Goal: Transaction & Acquisition: Book appointment/travel/reservation

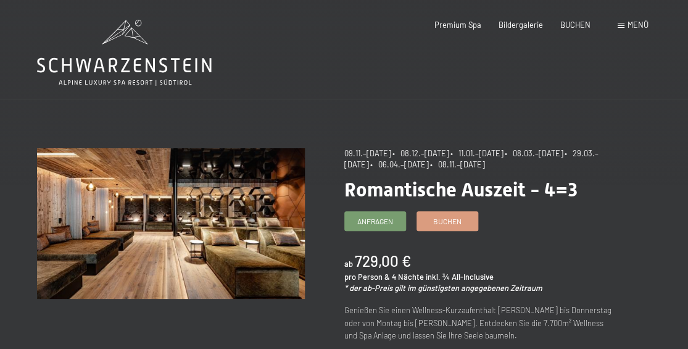
click at [629, 23] on span "Menü" at bounding box center [638, 25] width 21 height 10
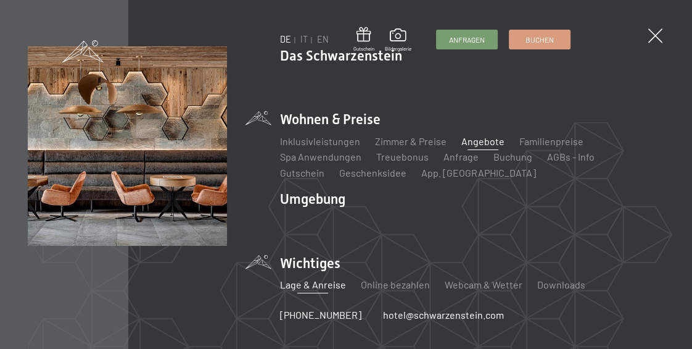
click at [323, 289] on link "Lage & Anreise" at bounding box center [313, 284] width 66 height 12
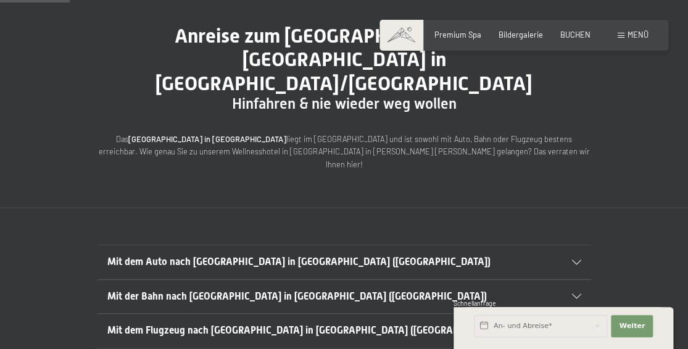
click at [575, 260] on icon at bounding box center [576, 262] width 9 height 5
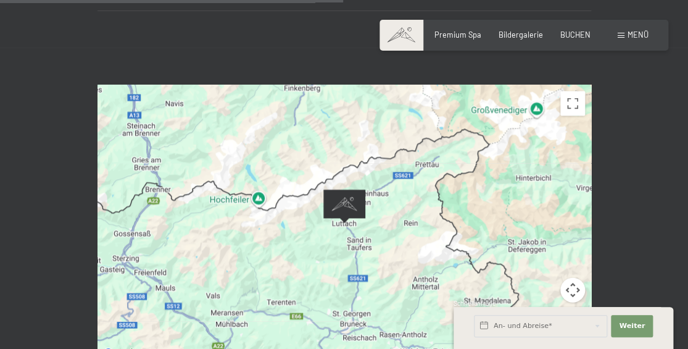
scroll to position [673, 0]
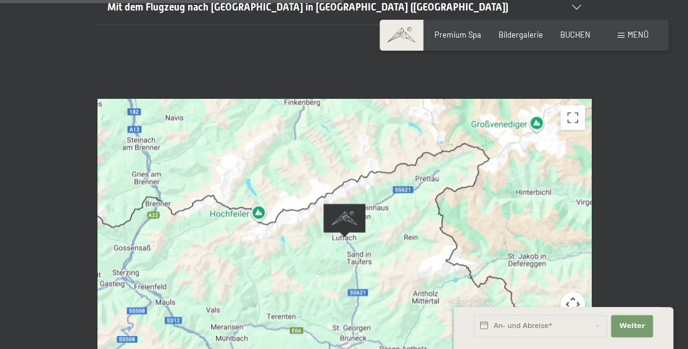
click at [629, 259] on div "← Nach links → Nach rechts ↑ Nach oben ↓ Nach unten + Heranzoomen - Herauszoome…" at bounding box center [344, 237] width 688 height 350
click at [239, 146] on div at bounding box center [344, 237] width 494 height 276
click at [511, 41] on div "Buchen Anfragen Premium Spa Bildergalerie BUCHEN Menü DE IT EN Gutschein Bilder…" at bounding box center [523, 35] width 249 height 11
click at [510, 36] on span "Bildergalerie" at bounding box center [521, 33] width 44 height 10
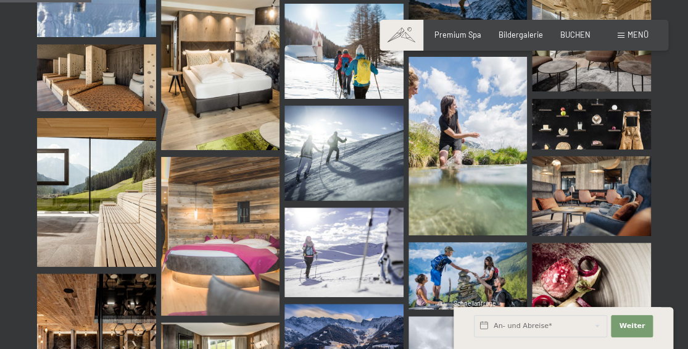
scroll to position [1290, 0]
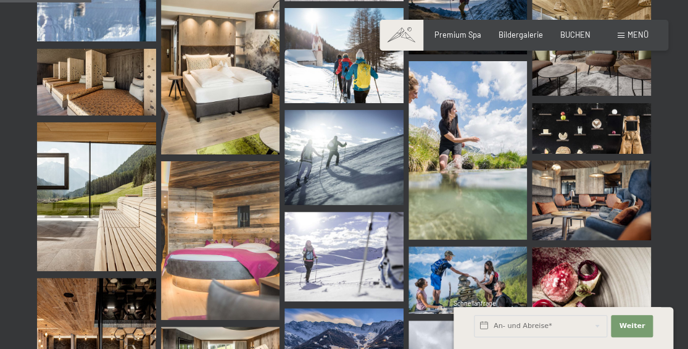
click at [222, 244] on img at bounding box center [220, 240] width 119 height 159
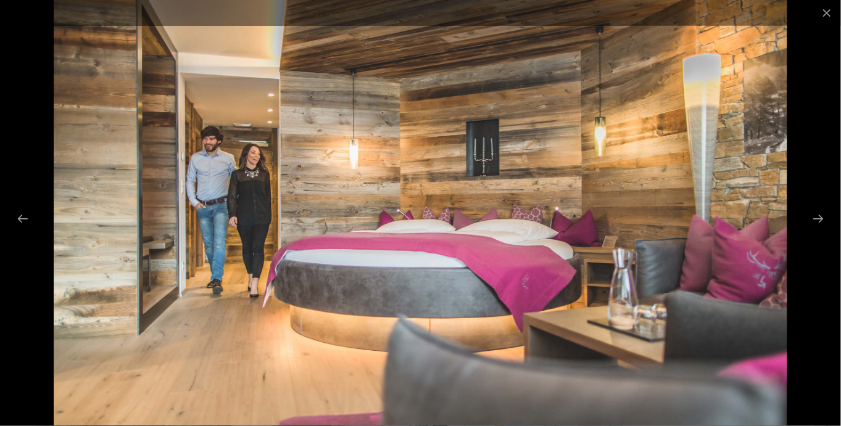
scroll to position [1285, 0]
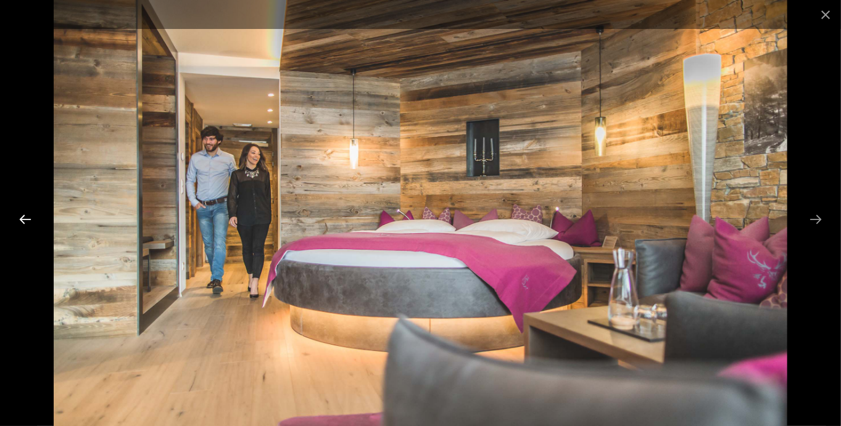
click at [27, 216] on button "Previous slide" at bounding box center [25, 219] width 26 height 24
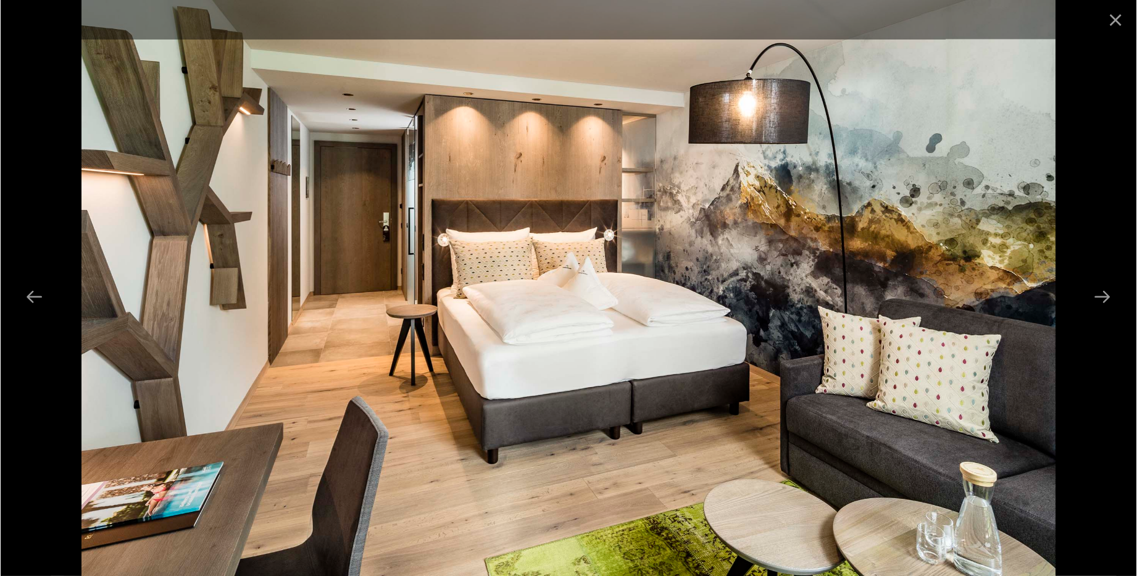
scroll to position [1352, 0]
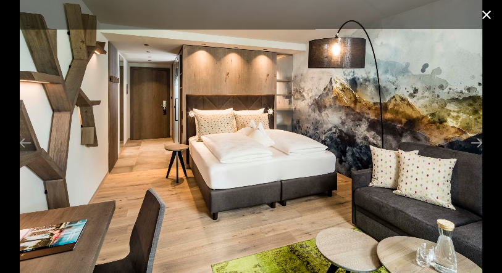
click at [484, 17] on button "Close gallery" at bounding box center [486, 14] width 31 height 29
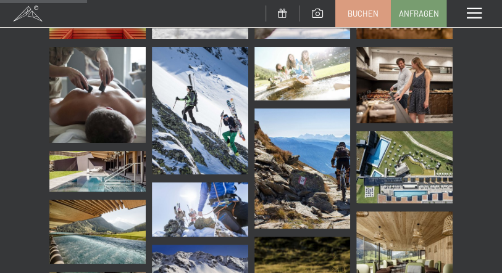
scroll to position [1783, 0]
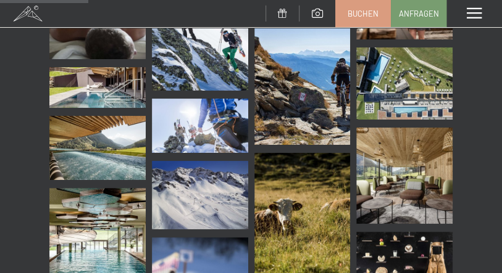
click at [83, 142] on img at bounding box center [97, 148] width 96 height 64
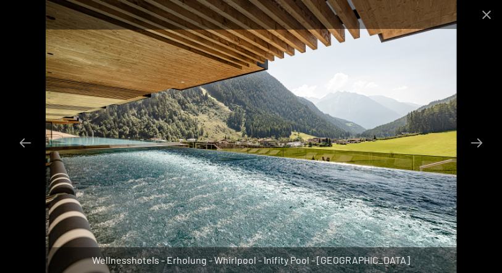
click at [196, 191] on img at bounding box center [251, 136] width 410 height 273
click at [216, 153] on img at bounding box center [251, 136] width 410 height 273
click at [475, 139] on button "Next slide" at bounding box center [476, 143] width 26 height 24
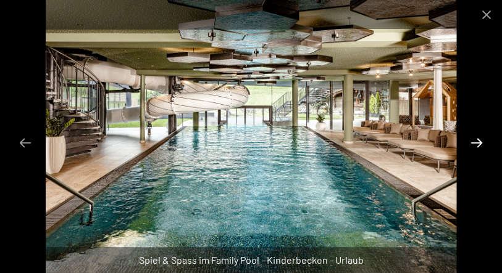
click at [475, 146] on button "Next slide" at bounding box center [476, 143] width 26 height 24
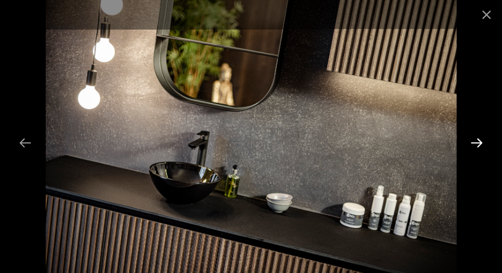
click at [475, 146] on button "Next slide" at bounding box center [476, 143] width 26 height 24
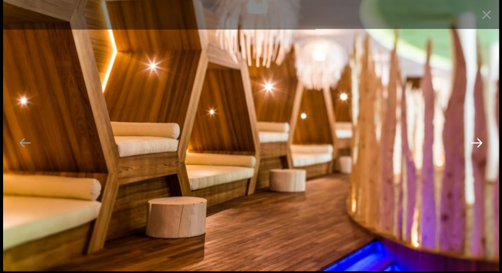
click at [475, 146] on button "Next slide" at bounding box center [476, 143] width 26 height 24
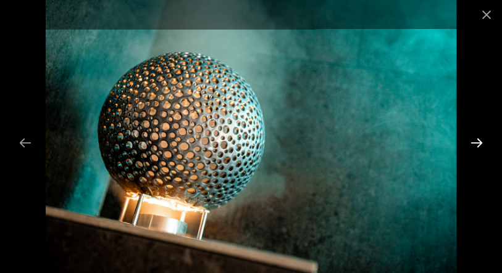
click at [476, 142] on button "Next slide" at bounding box center [476, 143] width 26 height 24
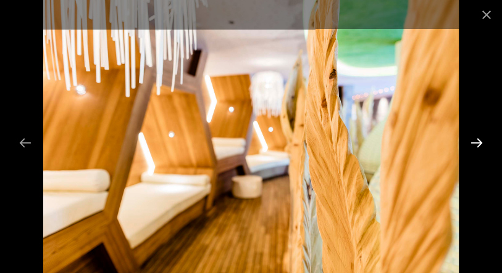
click at [476, 142] on button "Next slide" at bounding box center [476, 143] width 26 height 24
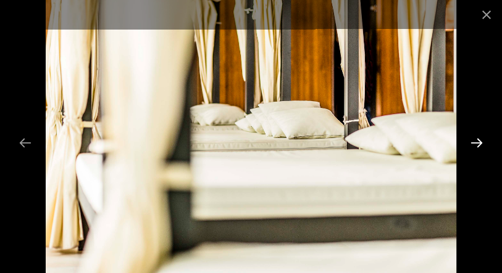
click at [476, 142] on button "Next slide" at bounding box center [476, 143] width 26 height 24
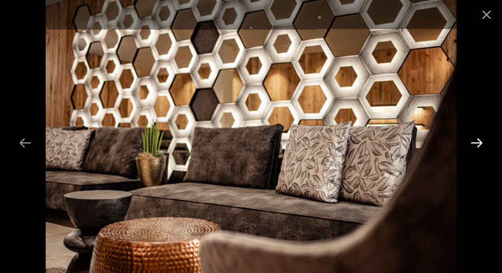
click at [476, 142] on button "Next slide" at bounding box center [476, 143] width 26 height 24
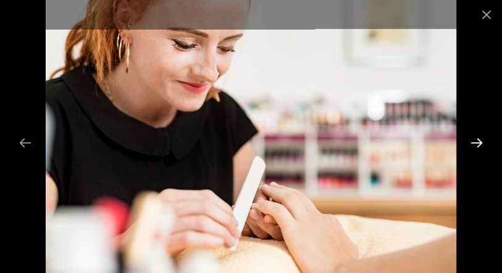
click at [476, 142] on button "Next slide" at bounding box center [476, 143] width 26 height 24
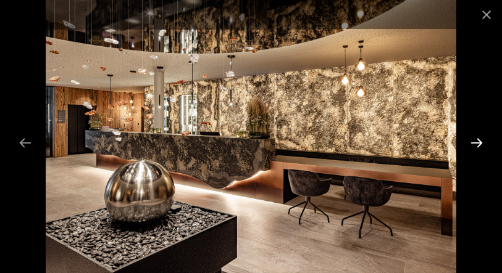
click at [476, 142] on button "Next slide" at bounding box center [476, 143] width 26 height 24
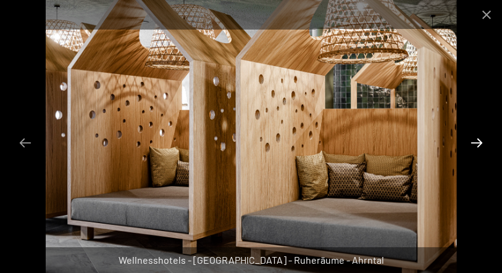
click at [476, 142] on button "Next slide" at bounding box center [476, 143] width 26 height 24
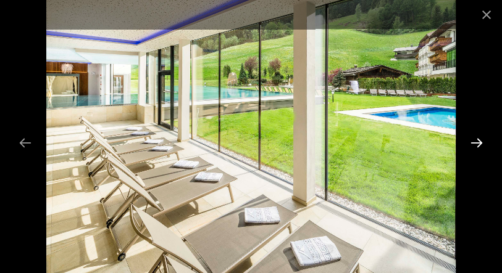
click at [476, 142] on button "Next slide" at bounding box center [476, 143] width 26 height 24
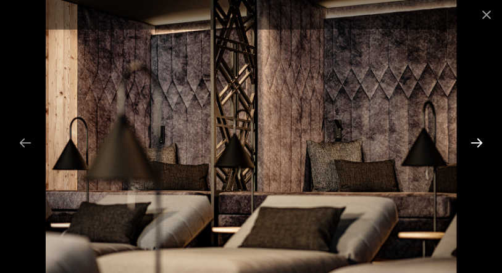
click at [476, 142] on button "Next slide" at bounding box center [476, 143] width 26 height 24
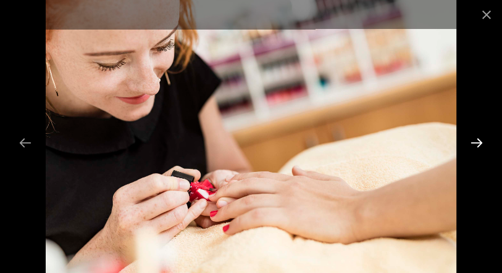
click at [476, 142] on button "Next slide" at bounding box center [476, 143] width 26 height 24
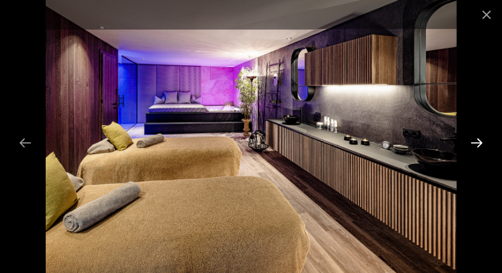
click at [476, 142] on button "Next slide" at bounding box center [476, 143] width 26 height 24
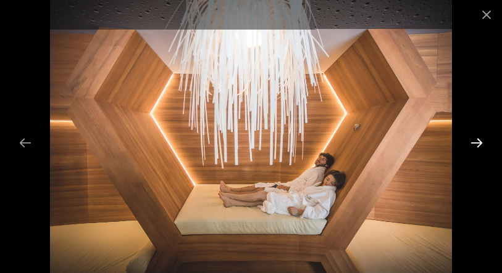
click at [476, 142] on button "Next slide" at bounding box center [476, 143] width 26 height 24
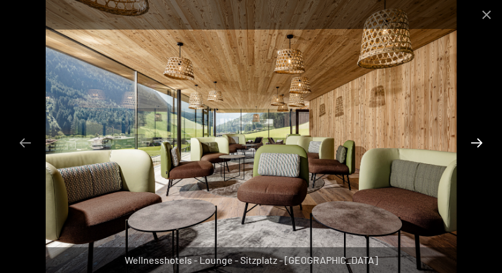
click at [476, 142] on button "Next slide" at bounding box center [476, 143] width 26 height 24
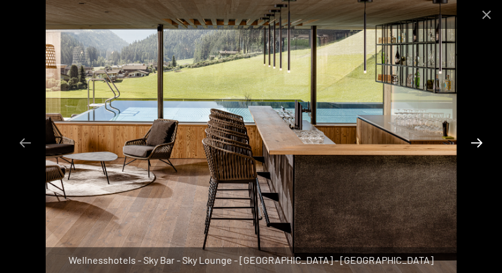
click at [476, 142] on button "Next slide" at bounding box center [476, 143] width 26 height 24
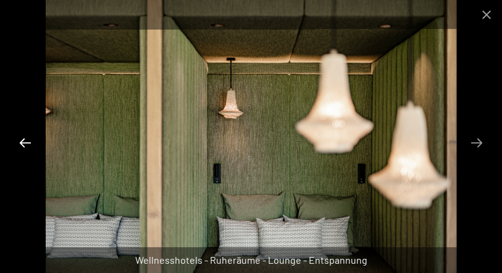
click at [20, 141] on button "Previous slide" at bounding box center [25, 143] width 26 height 24
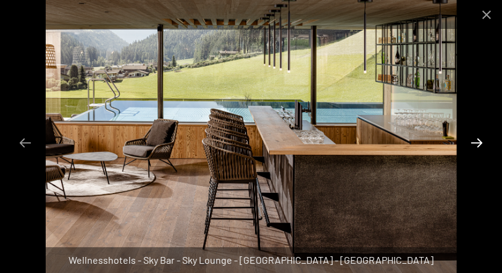
click at [471, 145] on button "Next slide" at bounding box center [476, 143] width 26 height 24
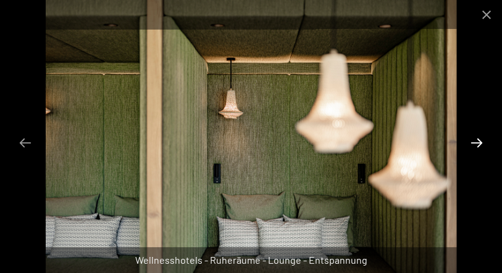
click at [471, 145] on button "Next slide" at bounding box center [476, 143] width 26 height 24
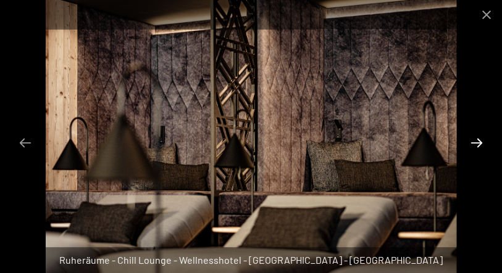
click at [471, 145] on button "Next slide" at bounding box center [476, 143] width 26 height 24
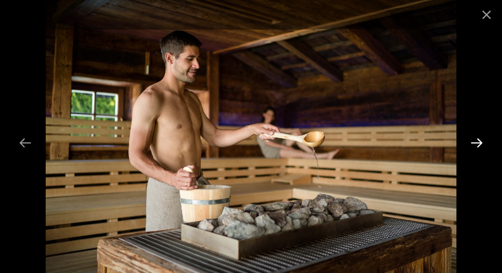
click at [471, 145] on button "Next slide" at bounding box center [476, 143] width 26 height 24
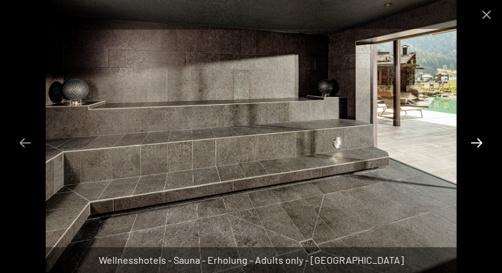
click at [471, 145] on button "Next slide" at bounding box center [476, 143] width 26 height 24
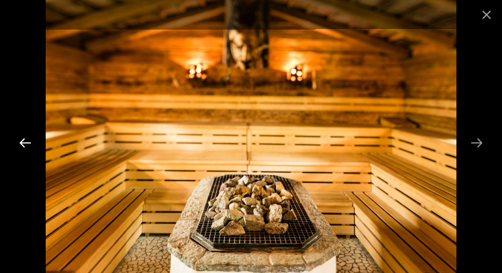
click at [31, 144] on button "Previous slide" at bounding box center [25, 143] width 26 height 24
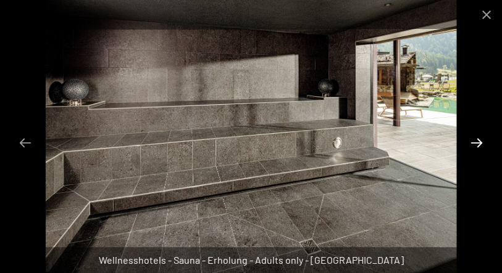
click at [470, 140] on button "Next slide" at bounding box center [476, 143] width 26 height 24
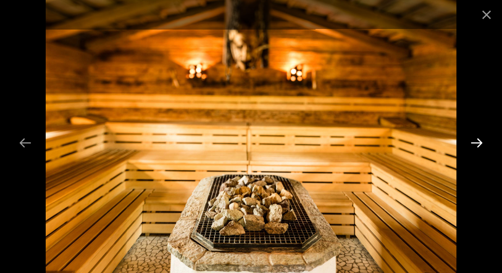
click at [470, 140] on button "Next slide" at bounding box center [476, 143] width 26 height 24
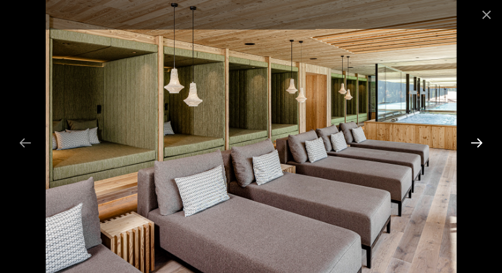
click at [470, 140] on button "Next slide" at bounding box center [476, 143] width 26 height 24
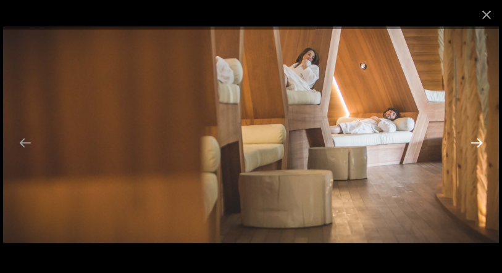
click at [470, 140] on button "Next slide" at bounding box center [476, 143] width 26 height 24
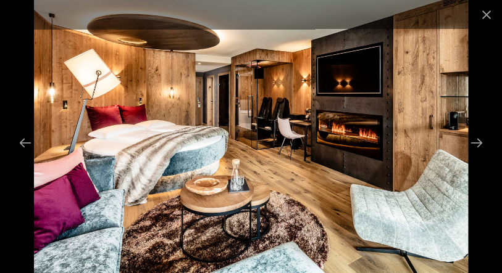
click at [197, 121] on img at bounding box center [250, 136] width 433 height 273
click at [479, 139] on button "Next slide" at bounding box center [476, 143] width 26 height 24
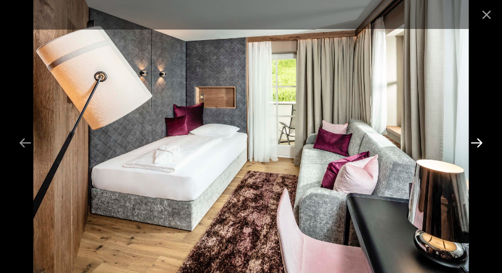
click at [475, 139] on button "Next slide" at bounding box center [476, 143] width 26 height 24
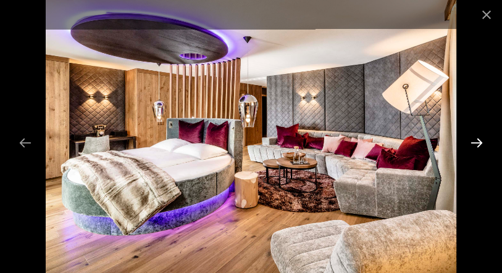
click at [472, 138] on button "Next slide" at bounding box center [476, 143] width 26 height 24
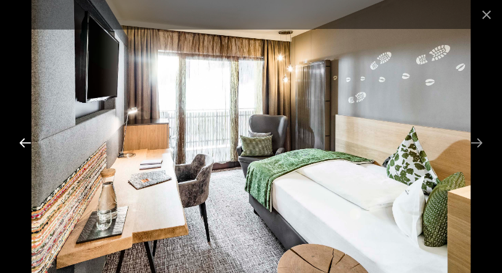
click at [20, 138] on button "Previous slide" at bounding box center [25, 143] width 26 height 24
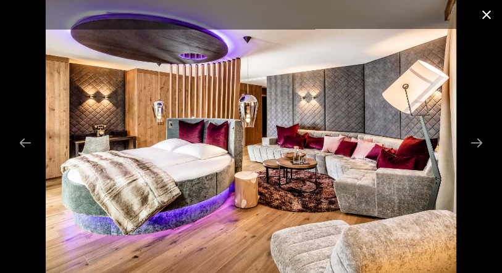
click at [488, 17] on button "Close gallery" at bounding box center [486, 14] width 31 height 29
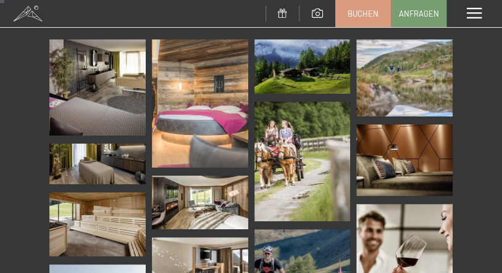
scroll to position [82, 0]
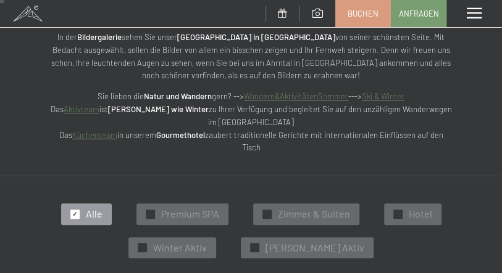
click at [36, 16] on span at bounding box center [28, 13] width 56 height 27
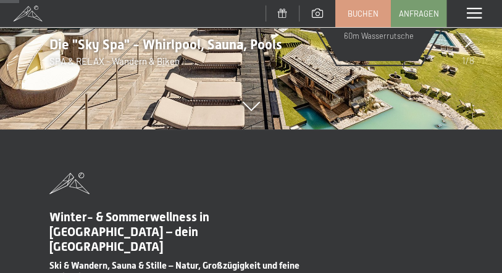
scroll to position [288, 0]
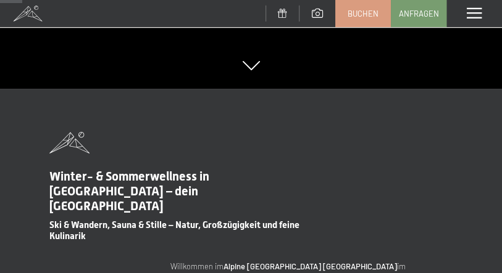
click at [313, 9] on span at bounding box center [317, 13] width 11 height 9
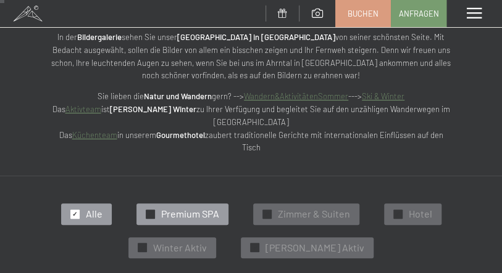
click at [181, 207] on span "Premium SPA" at bounding box center [190, 214] width 58 height 14
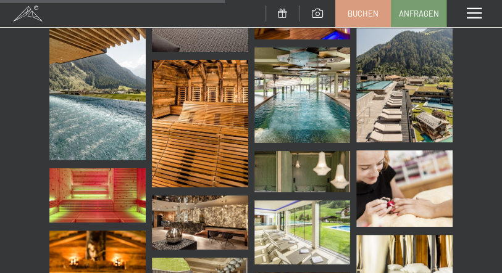
scroll to position [829, 0]
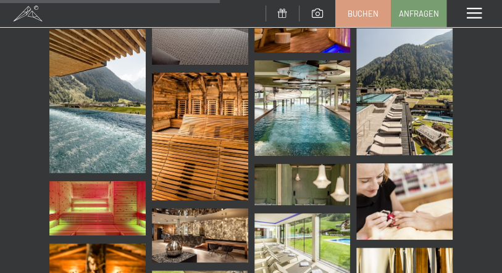
click at [388, 104] on img at bounding box center [404, 88] width 96 height 135
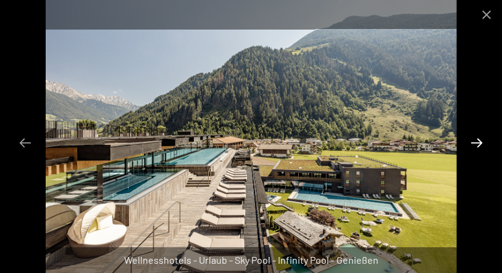
click at [476, 146] on button "Next slide" at bounding box center [476, 143] width 26 height 24
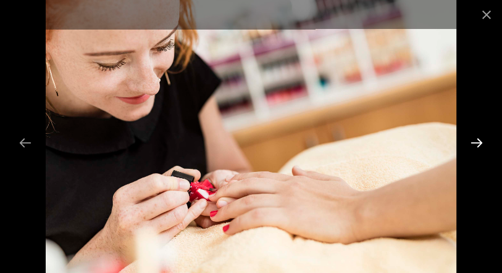
click at [476, 146] on button "Next slide" at bounding box center [476, 143] width 26 height 24
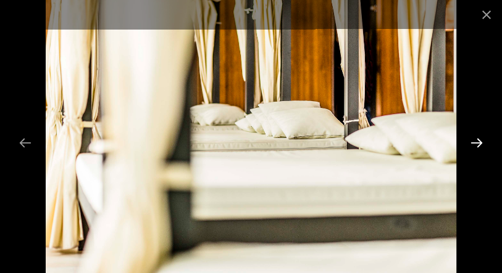
click at [476, 146] on button "Next slide" at bounding box center [476, 143] width 26 height 24
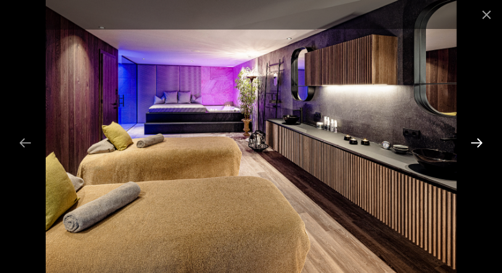
drag, startPoint x: 256, startPoint y: 146, endPoint x: 467, endPoint y: 146, distance: 211.0
click at [467, 146] on button "Next slide" at bounding box center [476, 143] width 26 height 24
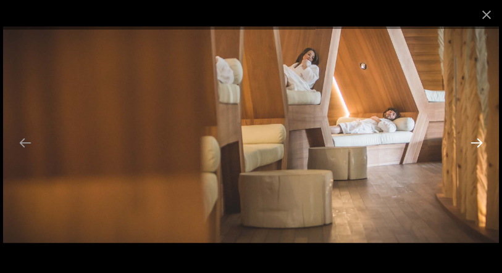
click at [474, 143] on button "Next slide" at bounding box center [476, 143] width 26 height 24
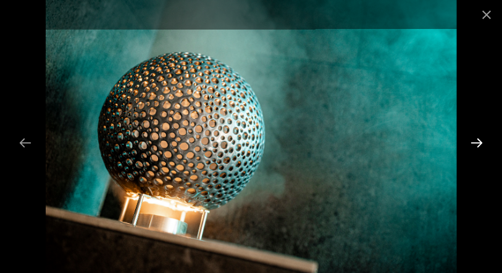
click at [474, 143] on button "Next slide" at bounding box center [476, 143] width 26 height 24
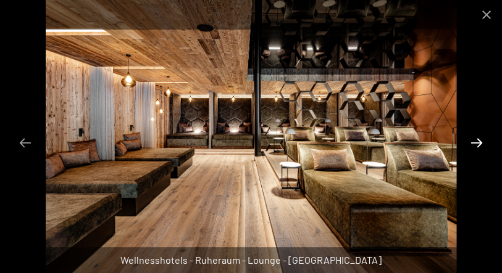
click at [474, 143] on button "Next slide" at bounding box center [476, 143] width 26 height 24
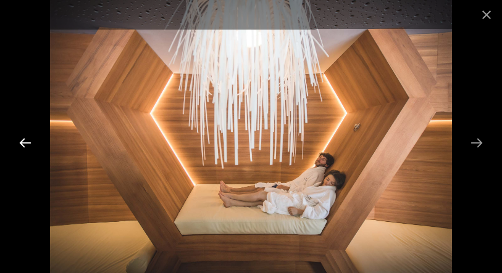
click at [20, 141] on button "Previous slide" at bounding box center [25, 143] width 26 height 24
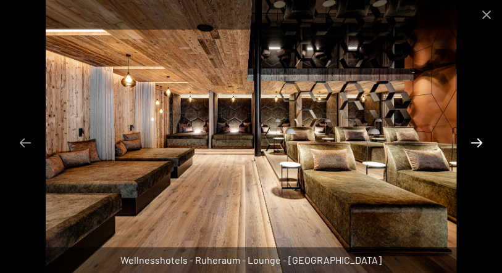
click at [480, 143] on button "Next slide" at bounding box center [476, 143] width 26 height 24
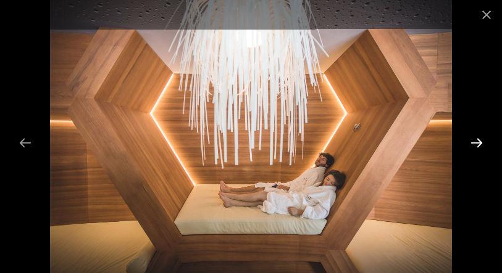
click at [480, 143] on button "Next slide" at bounding box center [476, 143] width 26 height 24
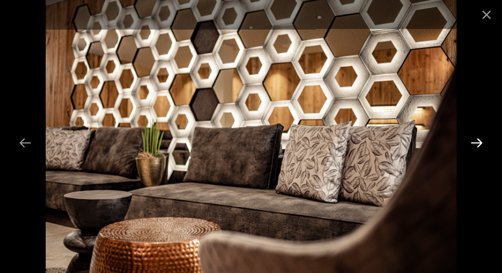
click at [480, 143] on button "Next slide" at bounding box center [476, 143] width 26 height 24
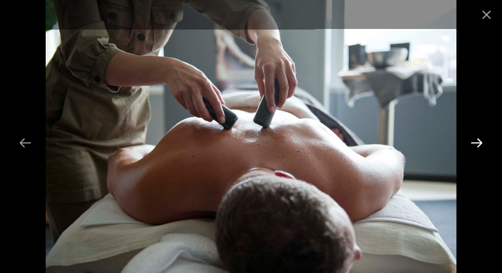
click at [480, 143] on button "Next slide" at bounding box center [476, 143] width 26 height 24
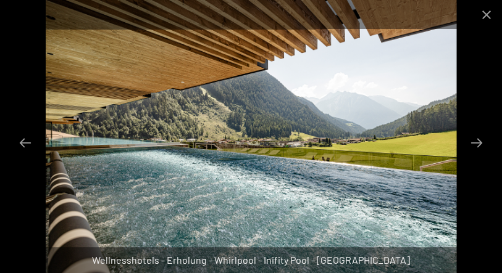
click at [337, 130] on img at bounding box center [251, 136] width 410 height 273
click at [475, 146] on button "Next slide" at bounding box center [476, 143] width 26 height 24
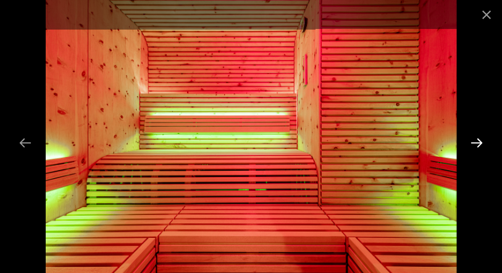
click at [475, 146] on button "Next slide" at bounding box center [476, 143] width 26 height 24
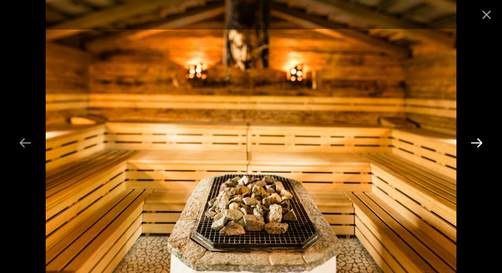
click at [475, 146] on button "Next slide" at bounding box center [476, 143] width 26 height 24
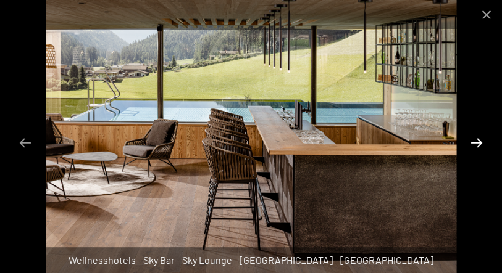
click at [475, 146] on button "Next slide" at bounding box center [476, 143] width 26 height 24
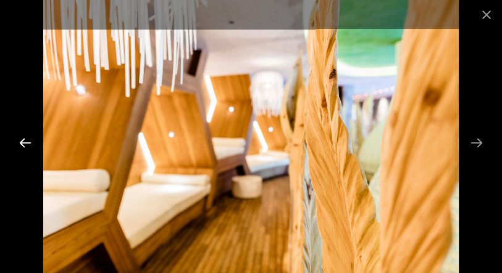
click at [33, 146] on button "Previous slide" at bounding box center [25, 143] width 26 height 24
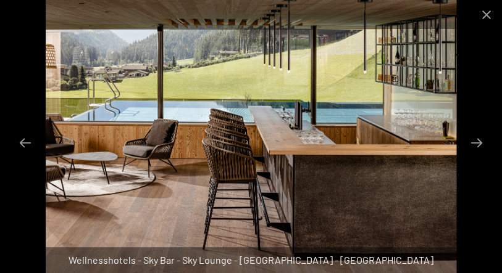
click at [167, 122] on img at bounding box center [251, 136] width 410 height 273
click at [484, 17] on button "Close gallery" at bounding box center [486, 14] width 31 height 29
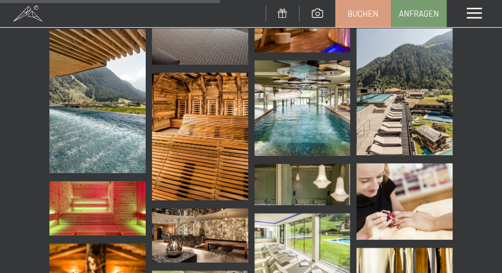
click at [470, 17] on span at bounding box center [474, 13] width 15 height 11
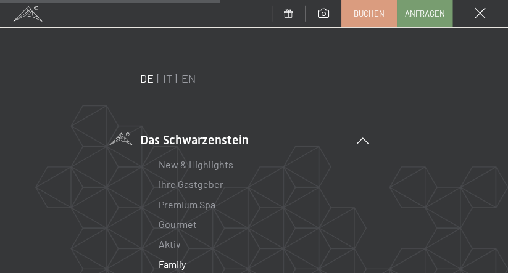
scroll to position [0, 0]
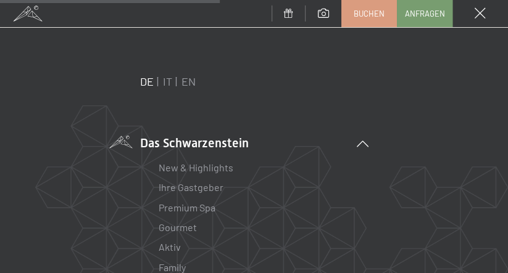
click at [478, 10] on span at bounding box center [480, 13] width 11 height 11
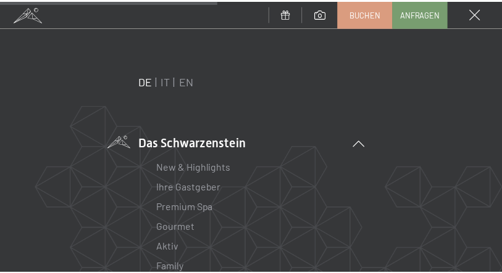
scroll to position [829, 0]
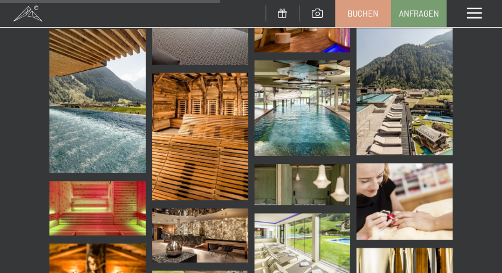
click at [478, 10] on span at bounding box center [474, 13] width 15 height 11
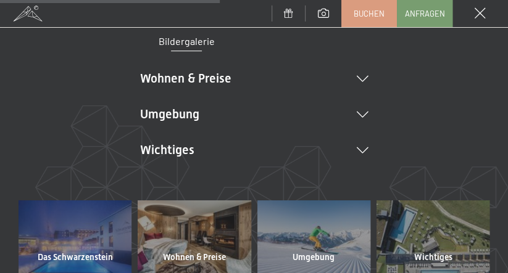
scroll to position [288, 0]
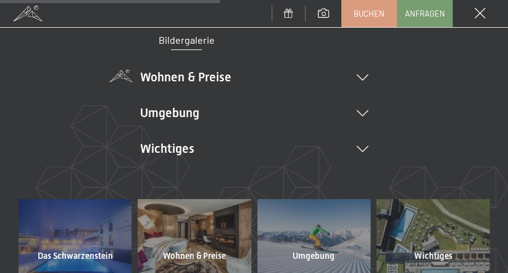
click at [205, 80] on li "Wohnen & Preise Inklusivleistungen Zimmer & Preise Liste Angebote Liste Familie…" at bounding box center [254, 76] width 228 height 17
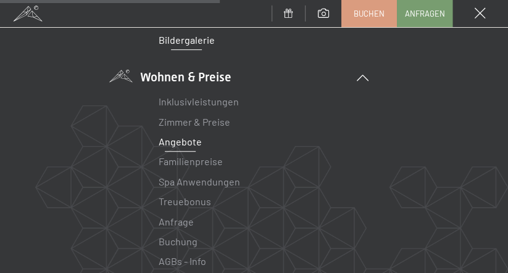
click at [177, 143] on link "Angebote" at bounding box center [180, 142] width 43 height 12
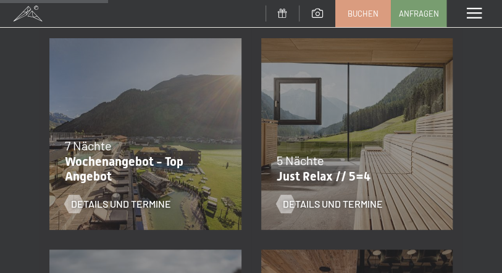
scroll to position [494, 0]
click at [319, 207] on span "Details und Termine" at bounding box center [345, 204] width 100 height 14
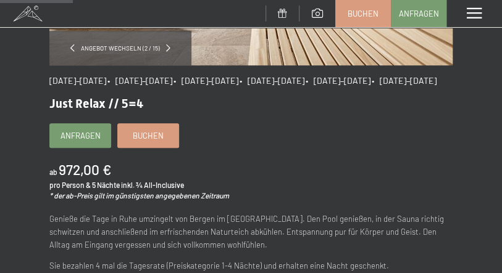
scroll to position [247, 0]
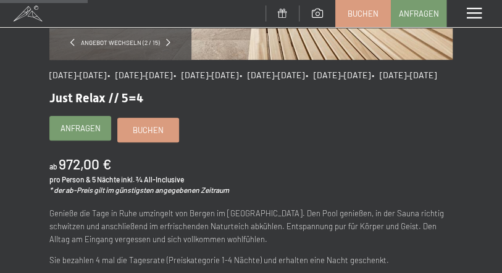
click at [90, 134] on span "Anfragen" at bounding box center [80, 128] width 40 height 11
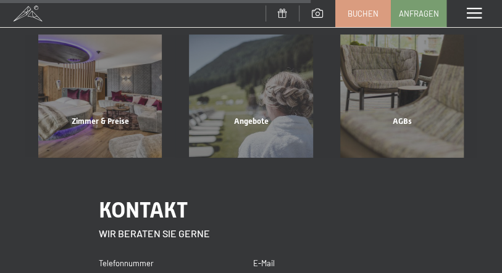
scroll to position [823, 0]
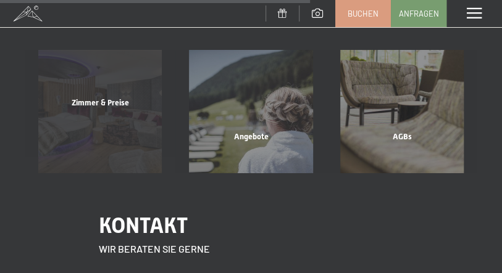
click at [118, 144] on div "Zimmer & Preise Mehr erfahren" at bounding box center [100, 111] width 151 height 123
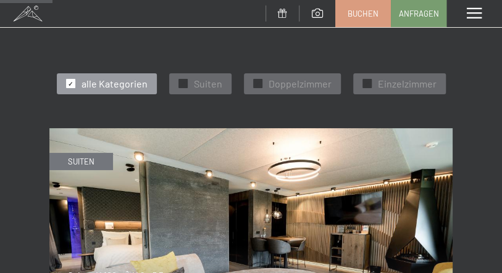
scroll to position [494, 0]
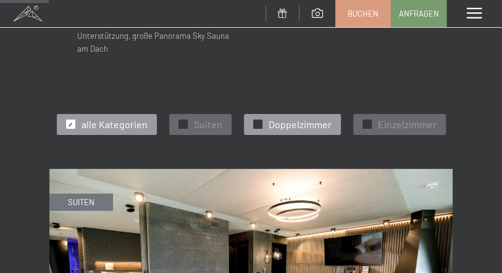
click at [297, 125] on span "Doppelzimmer" at bounding box center [299, 125] width 63 height 14
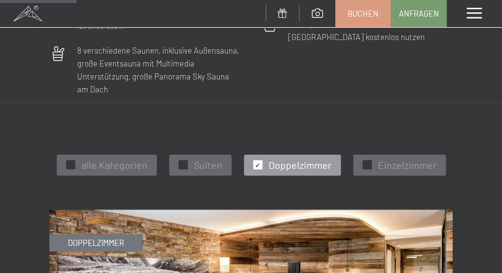
scroll to position [411, 0]
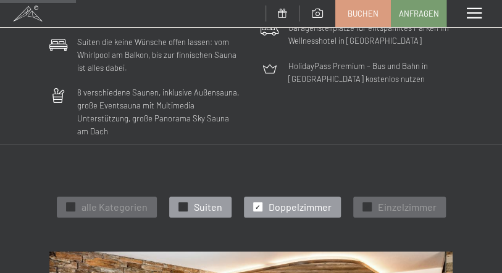
click at [202, 207] on span "Suiten" at bounding box center [208, 208] width 28 height 14
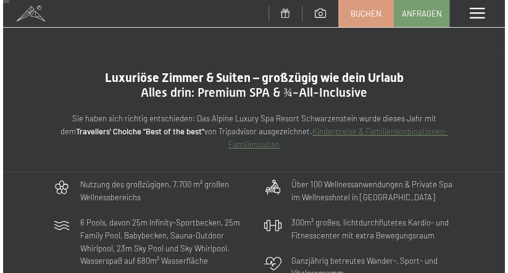
scroll to position [0, 0]
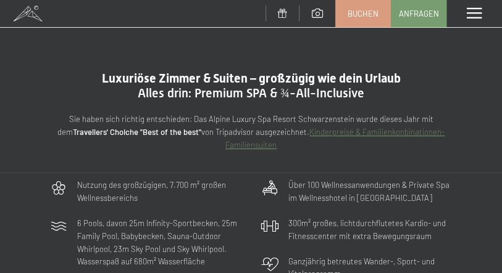
click at [478, 18] on span at bounding box center [474, 13] width 15 height 11
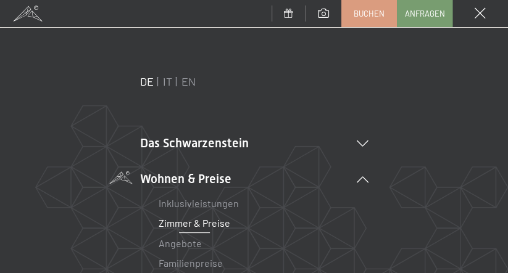
scroll to position [82, 0]
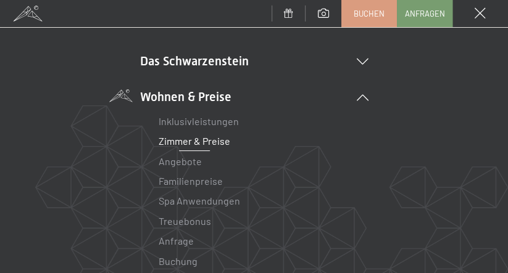
click at [215, 144] on link "Zimmer & Preise" at bounding box center [195, 141] width 72 height 12
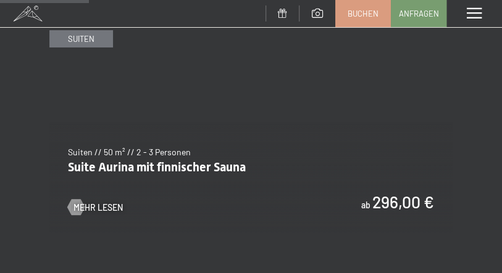
scroll to position [905, 0]
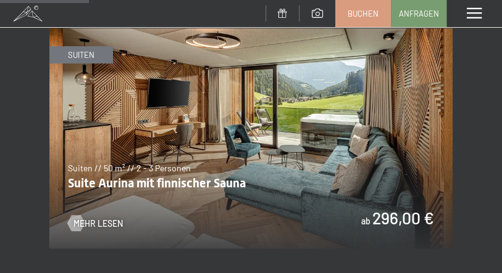
click at [257, 167] on img at bounding box center [250, 135] width 403 height 226
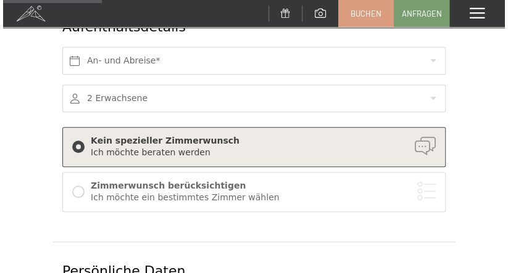
scroll to position [247, 0]
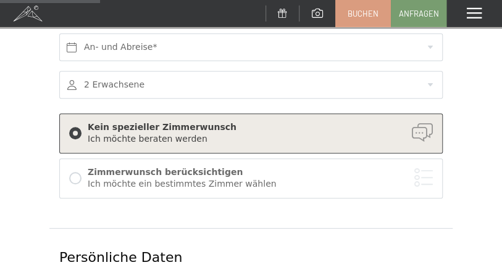
click at [81, 177] on div "[PERSON_NAME] berücksichtigen Ich möchte ein bestimmtes [PERSON_NAME] [PERSON_N…" at bounding box center [250, 178] width 363 height 27
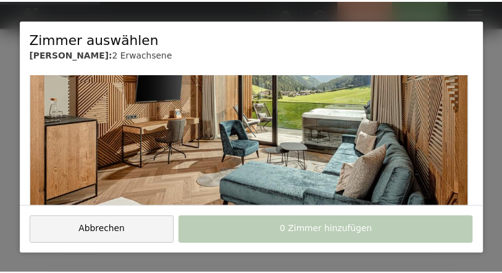
scroll to position [288, 0]
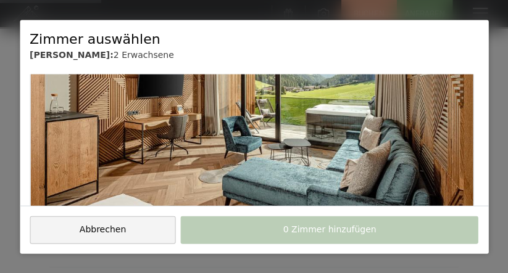
click at [232, 162] on img at bounding box center [251, 127] width 442 height 189
checkbox input "true"
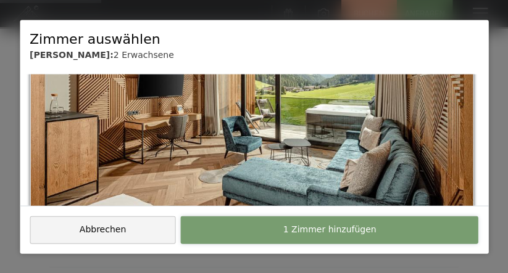
click at [333, 226] on span "1 Zimmer hinzufügen" at bounding box center [329, 230] width 93 height 12
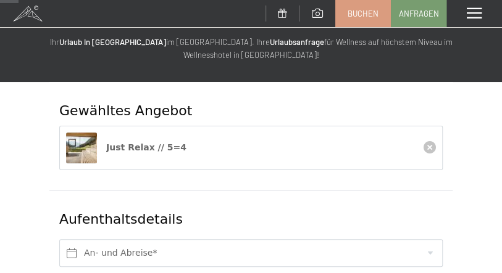
scroll to position [123, 0]
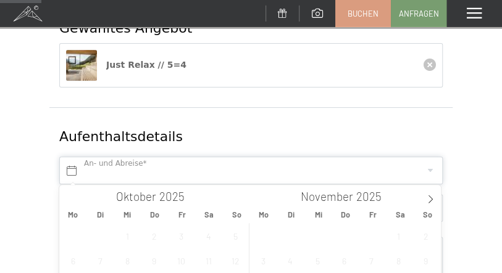
click at [171, 170] on input "text" at bounding box center [250, 171] width 383 height 28
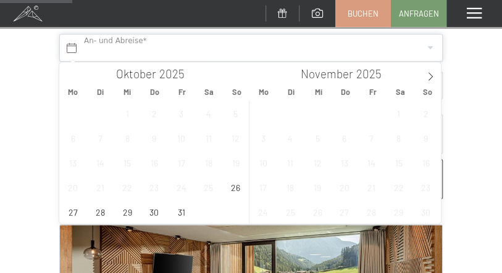
scroll to position [247, 0]
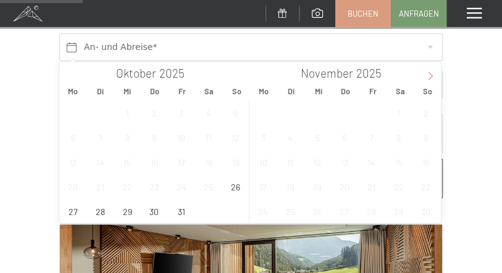
click at [431, 75] on icon at bounding box center [430, 76] width 4 height 8
click at [69, 74] on icon at bounding box center [69, 76] width 9 height 9
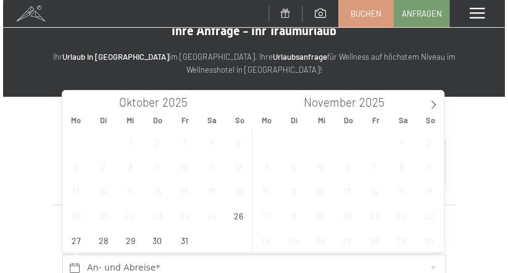
scroll to position [0, 0]
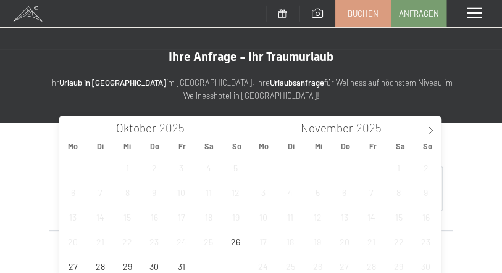
click at [467, 17] on span at bounding box center [474, 13] width 15 height 11
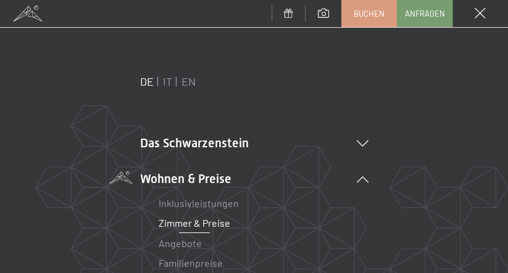
click at [186, 225] on link "Zimmer & Preise" at bounding box center [195, 223] width 72 height 12
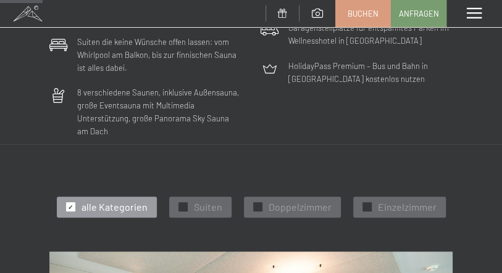
scroll to position [452, 0]
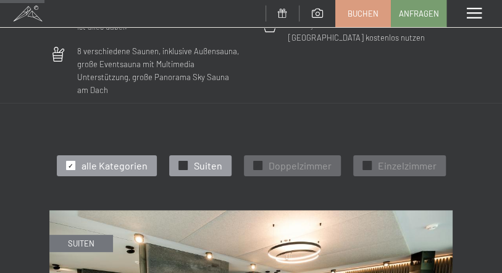
click at [185, 167] on span "✓" at bounding box center [182, 166] width 5 height 9
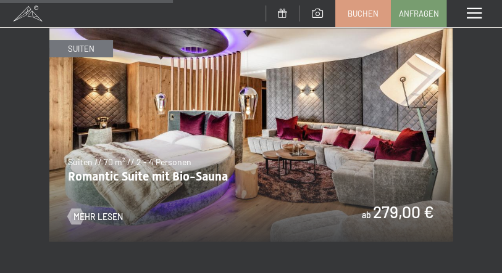
scroll to position [1151, 0]
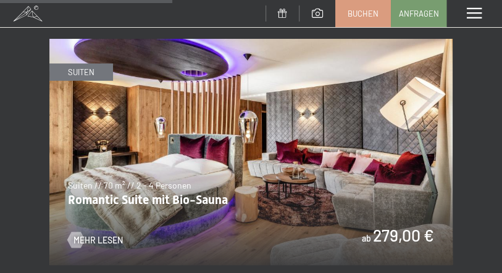
click at [215, 187] on img at bounding box center [250, 152] width 403 height 226
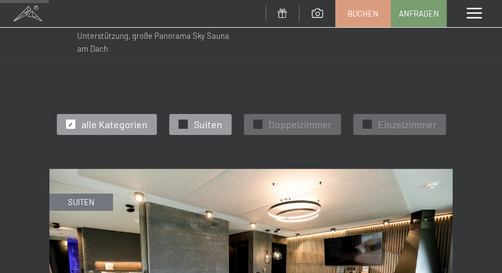
click at [189, 126] on div "✓ Suiten" at bounding box center [200, 124] width 62 height 21
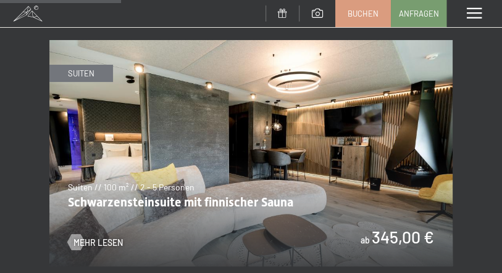
scroll to position [617, 0]
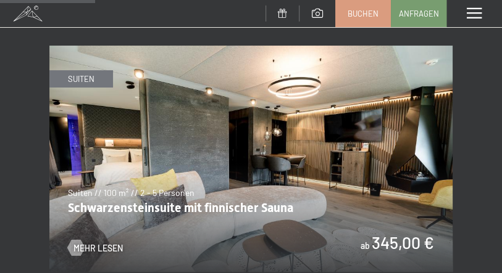
click at [202, 215] on span "Einwilligung Marketing*" at bounding box center [182, 214] width 102 height 12
click at [125, 215] on input "Einwilligung Marketing*" at bounding box center [119, 214] width 12 height 12
checkbox input "false"
click at [300, 243] on img at bounding box center [250, 159] width 403 height 226
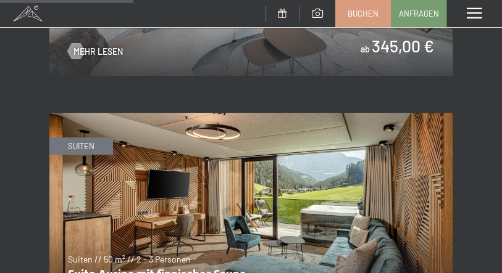
scroll to position [905, 0]
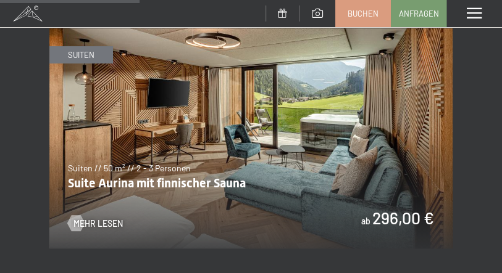
click at [204, 183] on img at bounding box center [250, 135] width 403 height 226
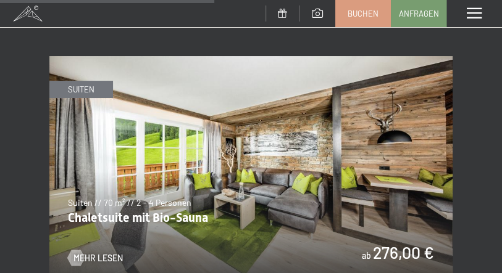
scroll to position [1398, 0]
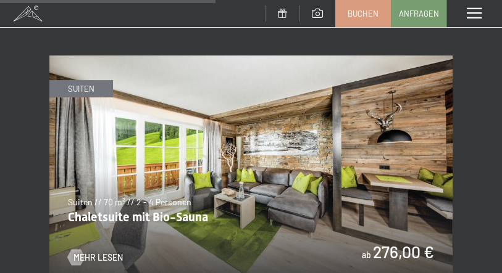
click at [203, 195] on img at bounding box center [250, 169] width 403 height 226
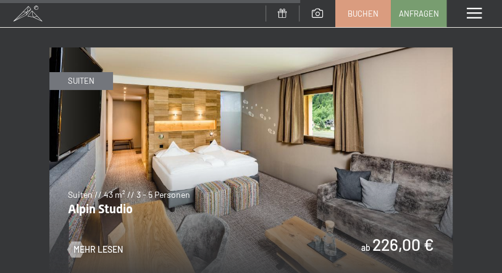
scroll to position [1975, 0]
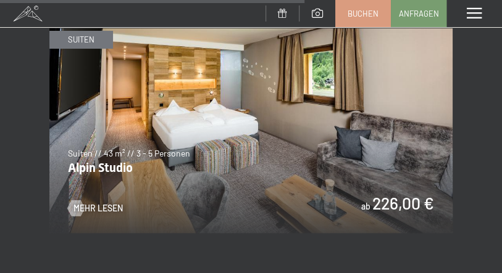
click at [214, 207] on img at bounding box center [250, 119] width 403 height 226
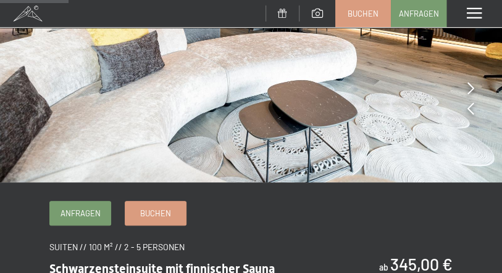
scroll to position [41, 0]
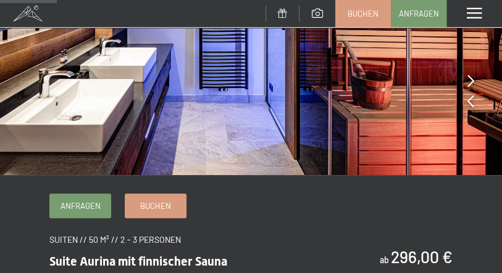
scroll to position [205, 0]
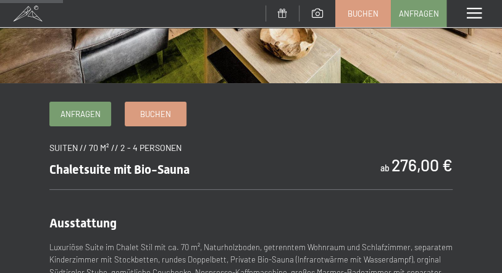
scroll to position [205, 0]
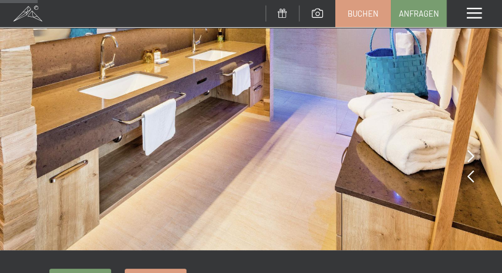
scroll to position [123, 0]
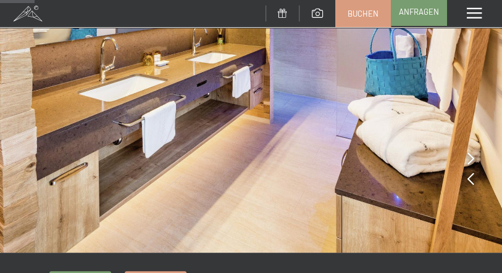
click at [407, 14] on span "Anfragen" at bounding box center [419, 11] width 40 height 11
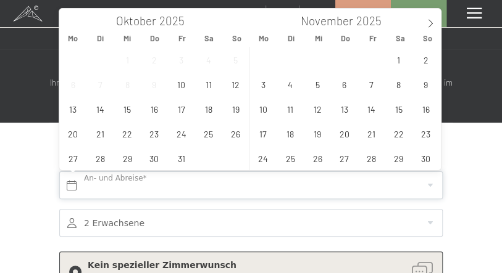
click at [165, 181] on input "text" at bounding box center [250, 186] width 383 height 28
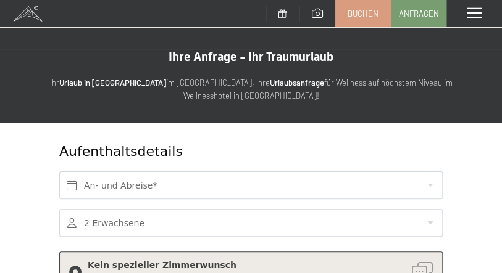
click at [476, 17] on span at bounding box center [474, 13] width 15 height 11
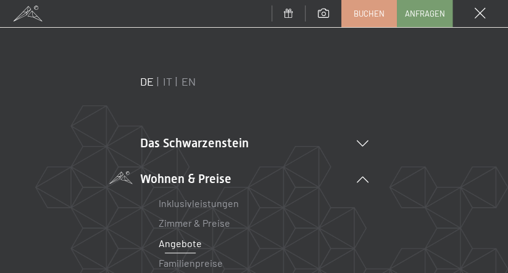
click at [190, 239] on link "Angebote" at bounding box center [180, 244] width 43 height 12
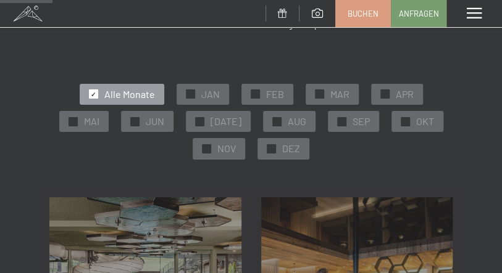
scroll to position [123, 0]
click at [218, 154] on span "NOV" at bounding box center [226, 149] width 19 height 14
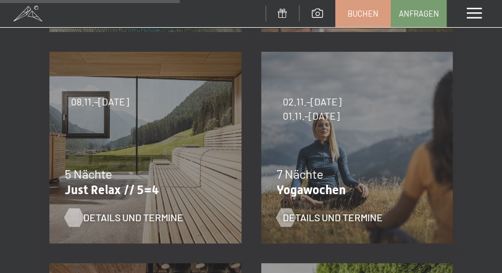
scroll to position [494, 0]
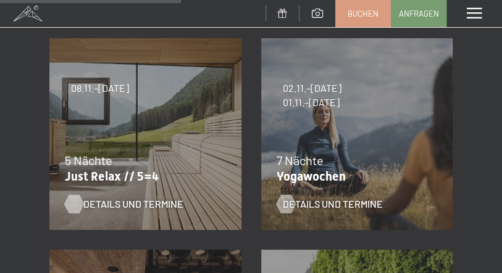
click at [129, 205] on span "Details und Termine" at bounding box center [133, 204] width 100 height 14
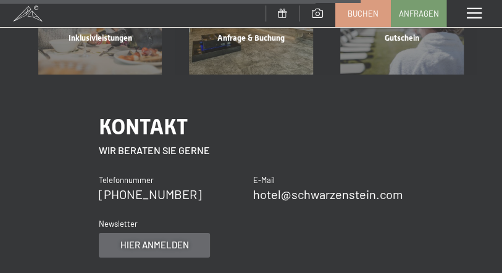
scroll to position [1069, 0]
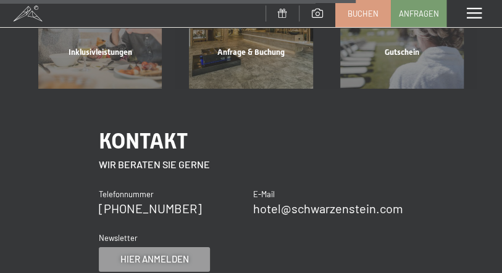
click at [462, 20] on div "Menü" at bounding box center [474, 13] width 56 height 27
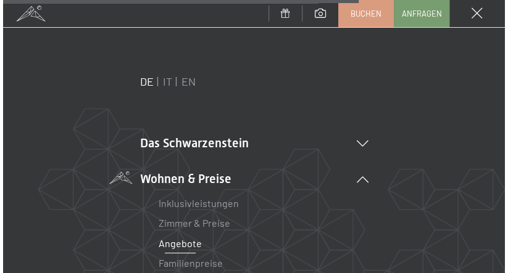
scroll to position [1072, 0]
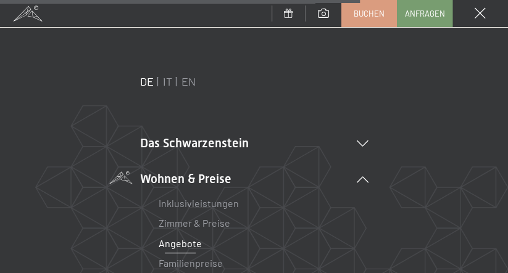
click at [187, 243] on link "Angebote" at bounding box center [180, 244] width 43 height 12
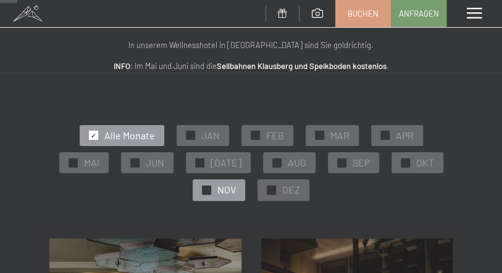
click at [221, 193] on span "NOV" at bounding box center [226, 190] width 19 height 14
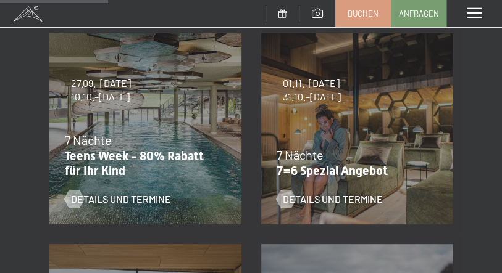
scroll to position [329, 0]
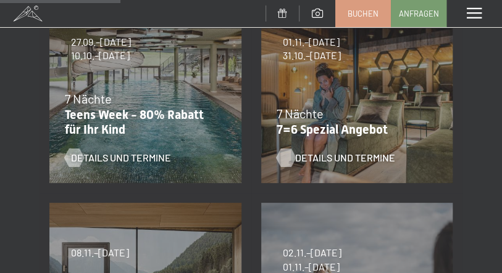
click at [304, 156] on span "Details und Termine" at bounding box center [345, 158] width 100 height 14
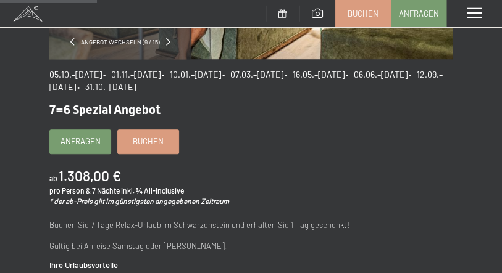
scroll to position [288, 0]
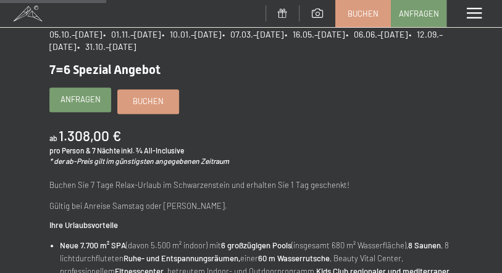
click at [95, 106] on link "Anfragen" at bounding box center [80, 99] width 60 height 23
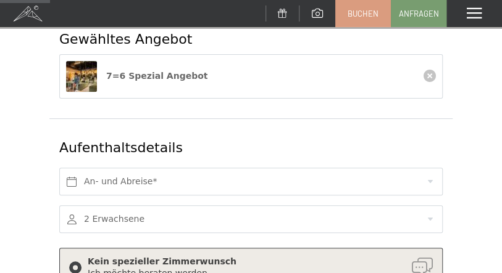
scroll to position [123, 0]
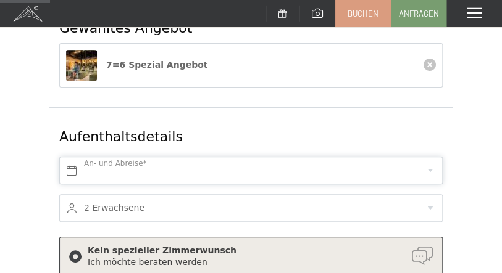
click at [164, 176] on input "text" at bounding box center [250, 171] width 383 height 28
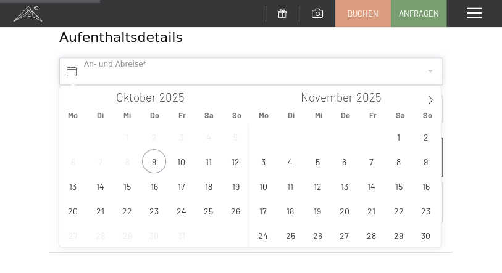
scroll to position [247, 0]
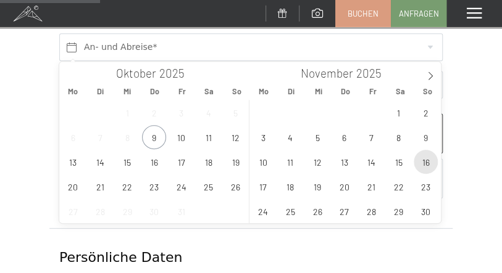
click at [421, 167] on span "16" at bounding box center [425, 162] width 24 height 24
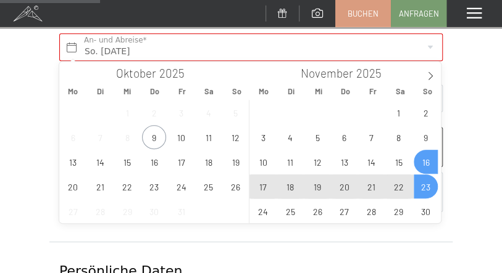
click at [423, 185] on span "23" at bounding box center [425, 187] width 24 height 24
type input "So. 16.11.2025 - So. 23.11.2025"
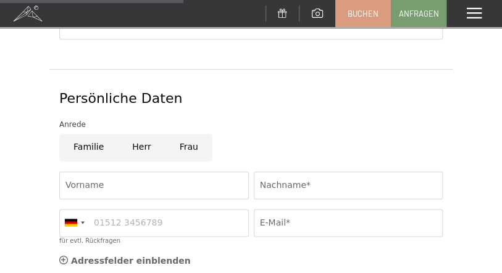
scroll to position [411, 0]
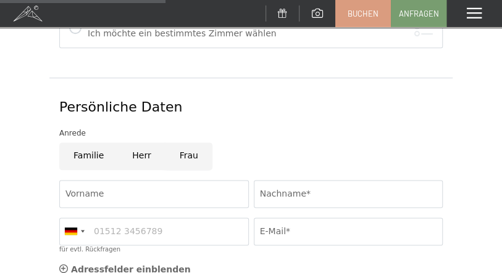
click at [183, 155] on input "Frau" at bounding box center [188, 157] width 47 height 28
radio input "true"
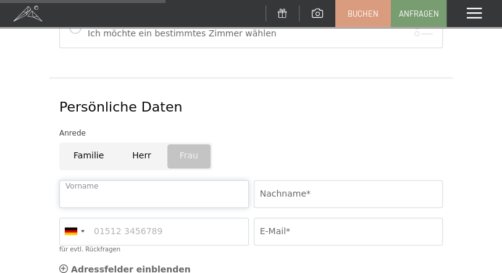
click at [119, 193] on input "Vorname" at bounding box center [153, 194] width 189 height 28
type input "Elena"
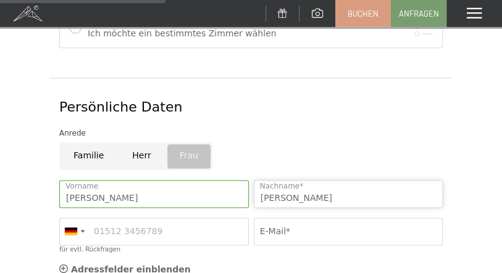
type input "Welsch-Donati"
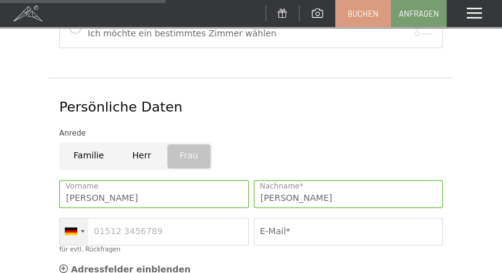
click at [85, 230] on div at bounding box center [74, 231] width 28 height 27
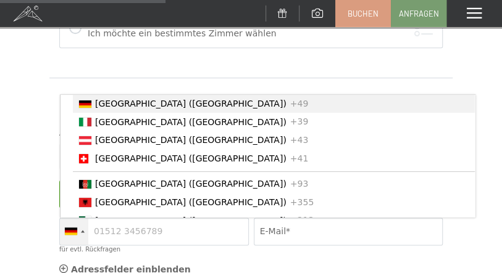
click at [83, 231] on div at bounding box center [83, 231] width 4 height 2
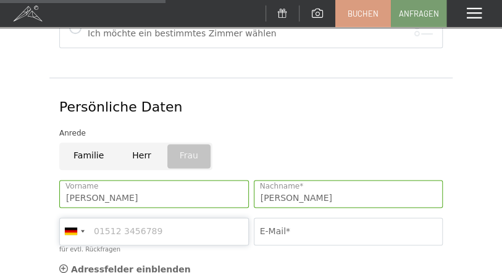
click at [97, 229] on input "für evtl. Rückfragen" at bounding box center [153, 232] width 189 height 28
click at [95, 231] on input "07159920891" at bounding box center [153, 232] width 189 height 28
type input "00497159920891"
click at [309, 234] on input "E-Mail*" at bounding box center [348, 232] width 189 height 28
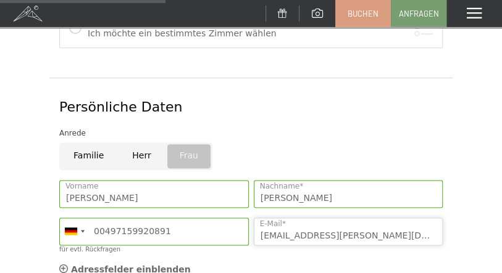
type input "elwedo@donati.de"
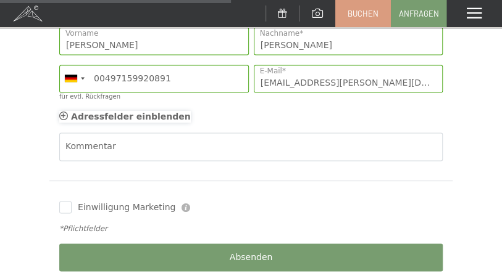
scroll to position [576, 0]
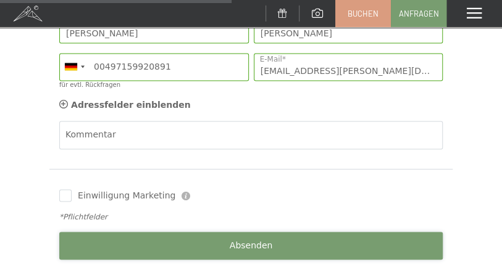
click at [231, 244] on button "Absenden" at bounding box center [250, 246] width 383 height 28
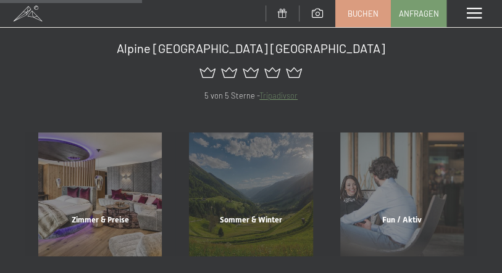
scroll to position [329, 0]
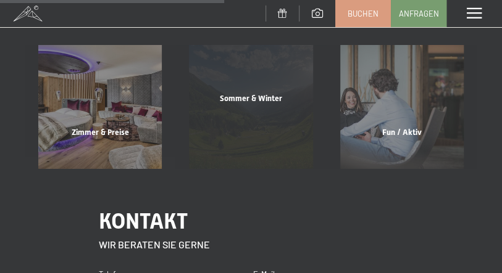
click at [242, 147] on div "[PERSON_NAME] & Winter Mehr erfahren" at bounding box center [250, 106] width 151 height 123
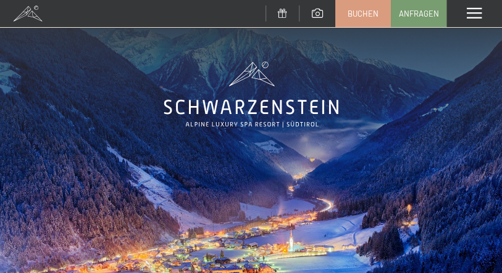
click at [487, 85] on img at bounding box center [251, 188] width 502 height 376
click at [433, 195] on img at bounding box center [251, 188] width 502 height 376
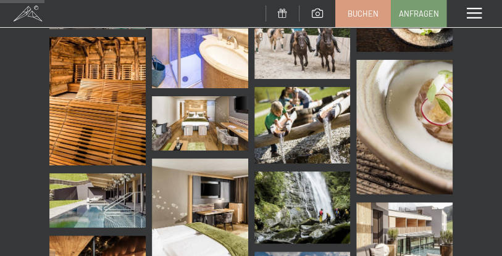
scroll to position [905, 0]
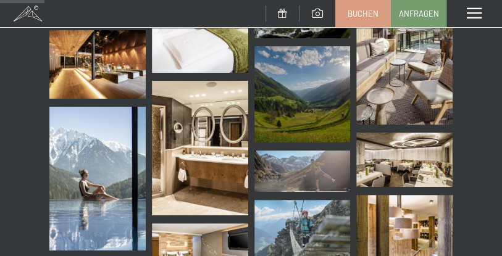
click at [470, 16] on span at bounding box center [474, 13] width 15 height 11
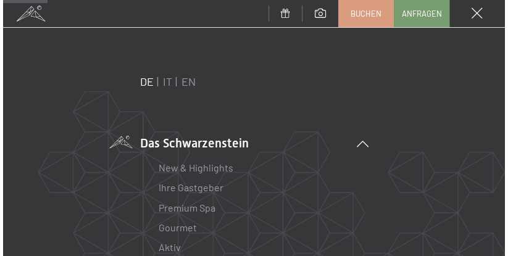
scroll to position [913, 0]
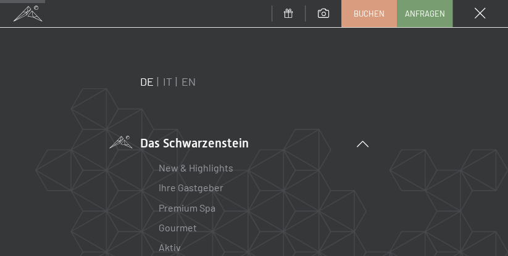
click at [273, 167] on li "New & Highlights" at bounding box center [254, 168] width 191 height 20
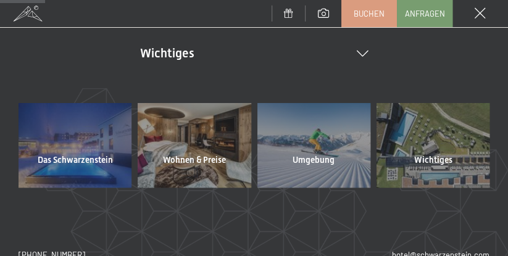
scroll to position [205, 0]
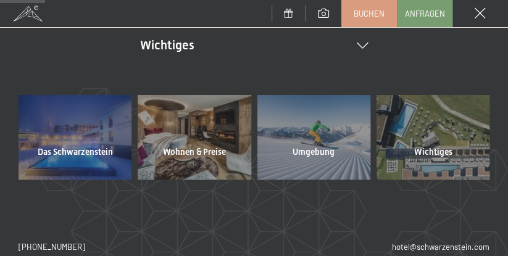
click at [92, 162] on div at bounding box center [75, 137] width 113 height 85
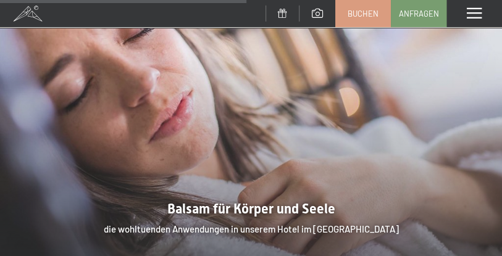
scroll to position [1604, 0]
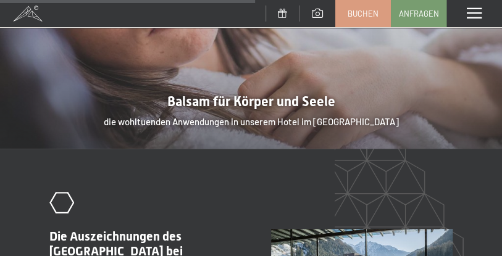
click at [485, 16] on div "Menü" at bounding box center [474, 13] width 56 height 27
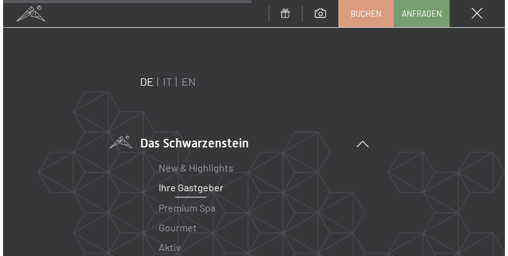
scroll to position [1611, 0]
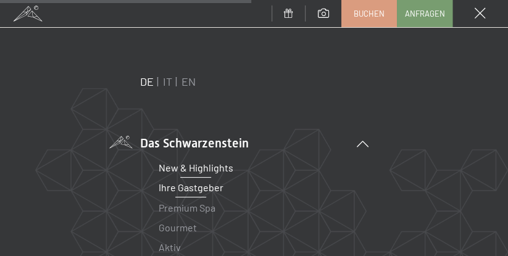
click at [207, 170] on link "New & Highlights" at bounding box center [196, 168] width 75 height 12
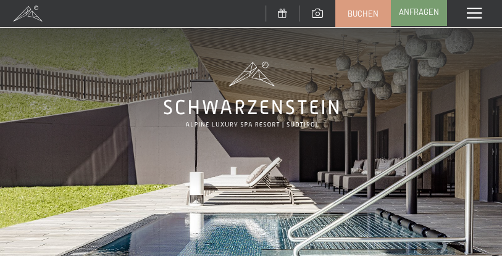
click at [412, 16] on span "Anfragen" at bounding box center [419, 11] width 40 height 11
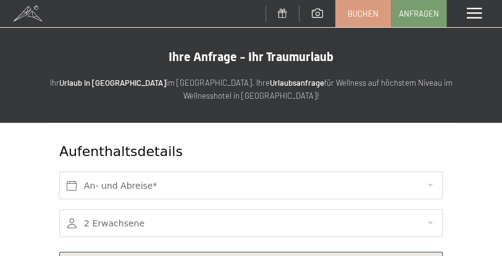
click at [312, 12] on span at bounding box center [317, 13] width 11 height 9
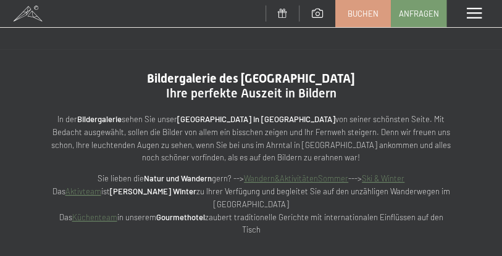
click at [293, 178] on link "Wandern&AktivitätenSommer" at bounding box center [296, 178] width 104 height 10
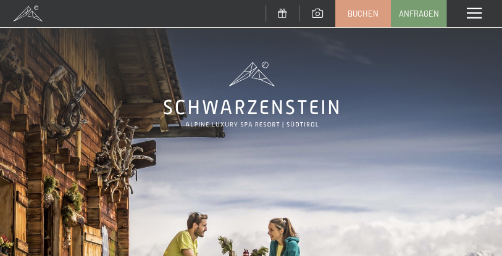
click at [25, 17] on span at bounding box center [28, 13] width 56 height 27
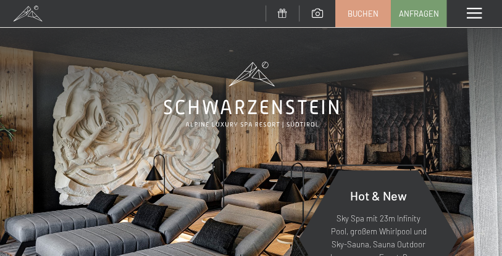
click at [470, 9] on span at bounding box center [474, 13] width 15 height 11
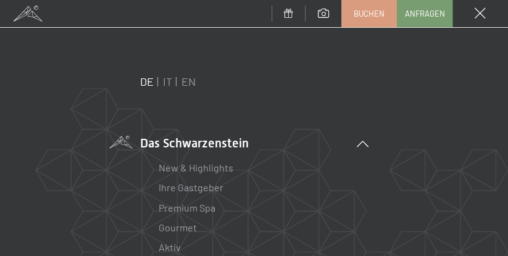
click at [143, 80] on link "DE" at bounding box center [147, 82] width 14 height 14
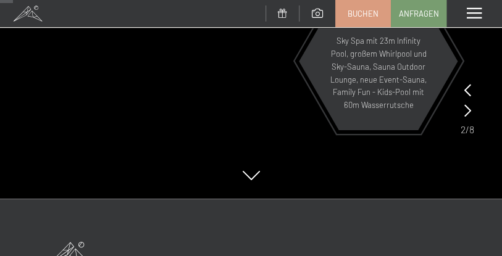
scroll to position [164, 0]
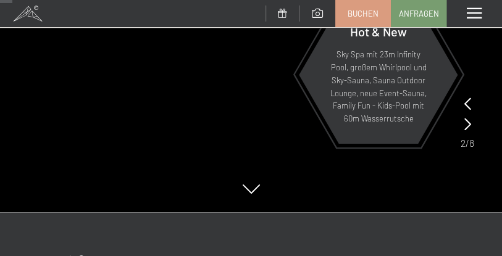
click at [464, 122] on icon at bounding box center [467, 124] width 7 height 12
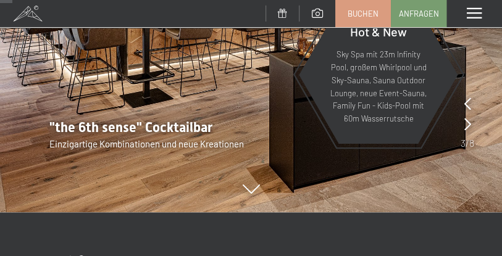
click at [471, 125] on div at bounding box center [467, 116] width 14 height 41
click at [469, 125] on icon at bounding box center [467, 124] width 7 height 12
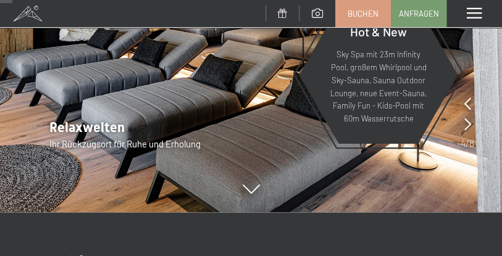
click at [469, 125] on icon at bounding box center [467, 124] width 7 height 12
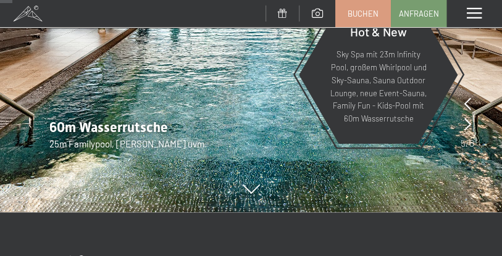
click at [468, 124] on icon at bounding box center [467, 124] width 7 height 12
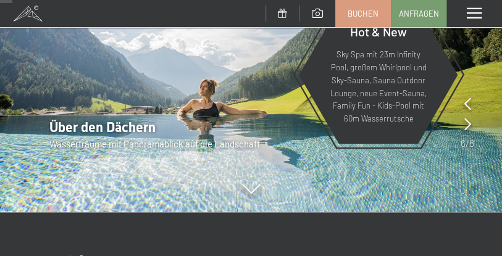
click at [468, 124] on icon at bounding box center [467, 124] width 7 height 12
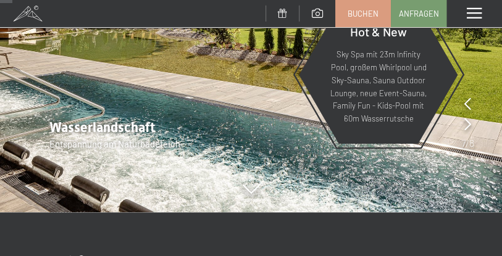
click at [467, 102] on icon at bounding box center [467, 103] width 7 height 12
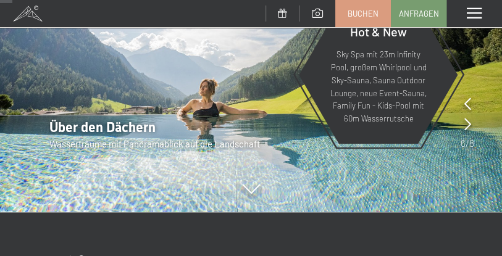
click at [462, 122] on div at bounding box center [467, 116] width 14 height 41
click at [469, 123] on icon at bounding box center [467, 124] width 7 height 12
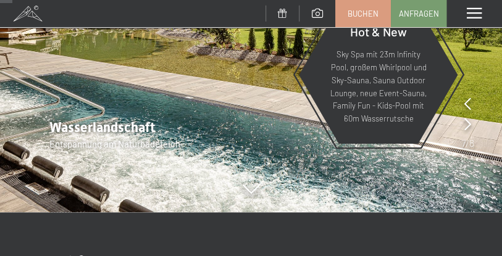
click at [469, 123] on icon at bounding box center [467, 124] width 7 height 12
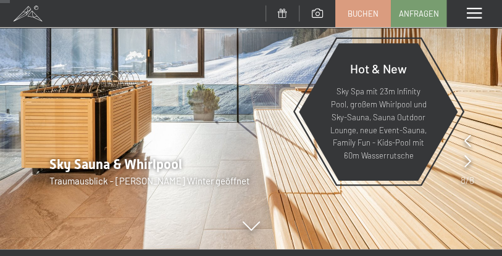
scroll to position [0, 0]
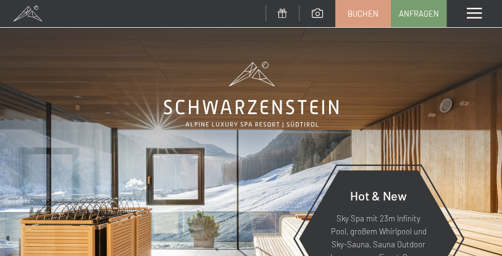
click at [283, 14] on span at bounding box center [282, 13] width 9 height 9
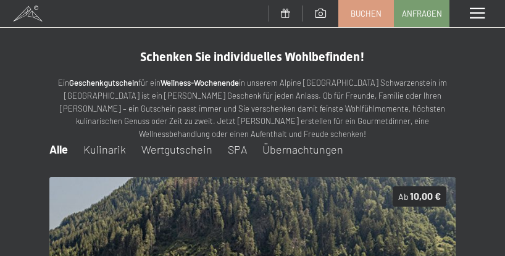
click at [481, 15] on span at bounding box center [477, 13] width 15 height 11
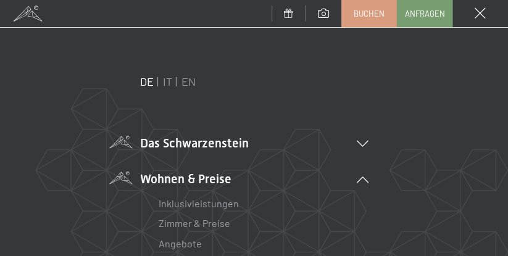
click at [228, 147] on li "Das Schwarzenstein New & Highlights Ihre Gastgeber Premium Spa Gourmet Aktiv Wo…" at bounding box center [254, 143] width 228 height 17
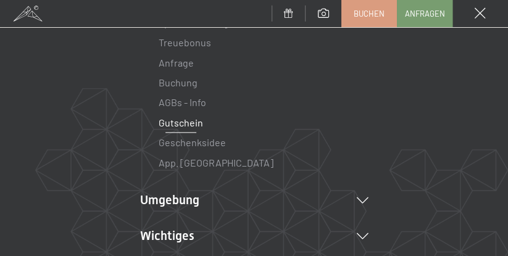
scroll to position [411, 0]
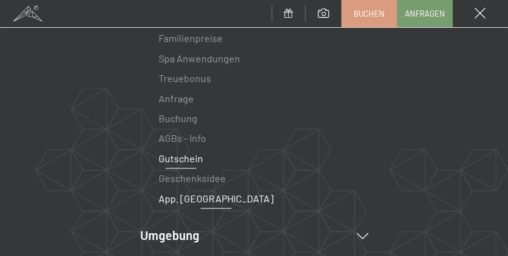
click at [197, 199] on link "App. [GEOGRAPHIC_DATA]" at bounding box center [216, 199] width 115 height 12
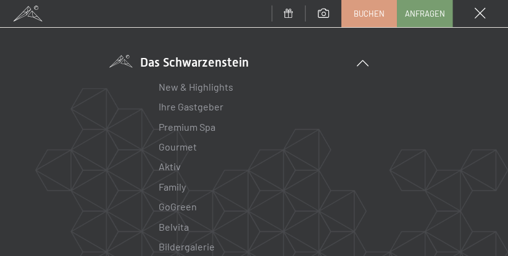
scroll to position [123, 0]
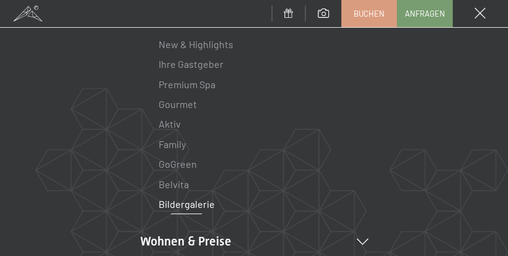
click at [180, 209] on link "Bildergalerie" at bounding box center [187, 204] width 56 height 12
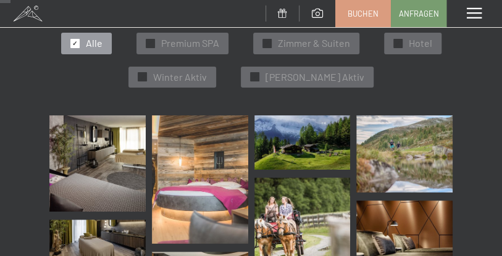
scroll to position [205, 0]
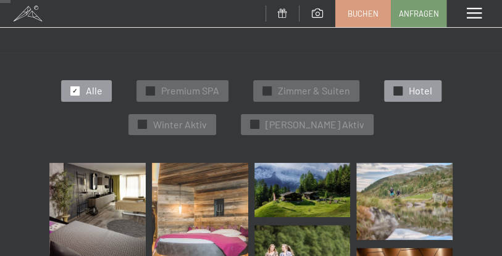
click at [400, 86] on div at bounding box center [397, 90] width 9 height 9
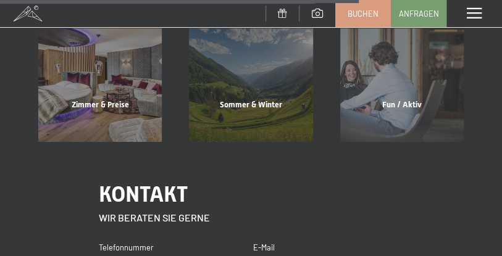
scroll to position [1528, 0]
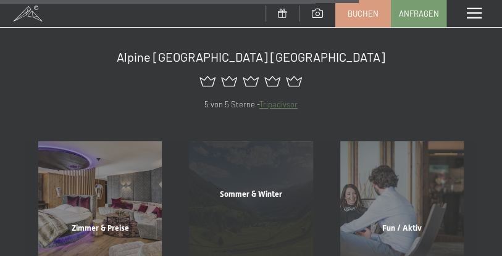
click at [236, 146] on div "Sommer & Winter Mehr erfahren" at bounding box center [250, 202] width 151 height 123
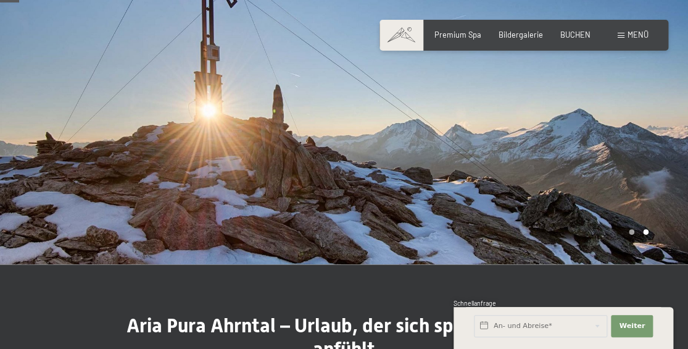
scroll to position [81, 0]
